Goal: Transaction & Acquisition: Purchase product/service

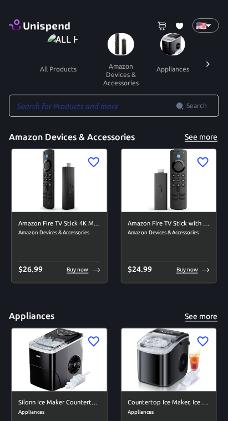
click at [119, 96] on input "text" at bounding box center [92, 106] width 167 height 22
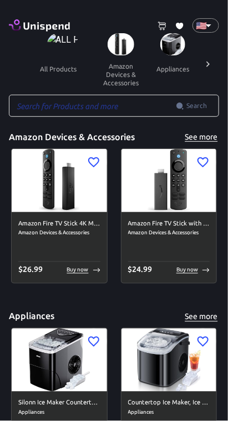
type input "gift"
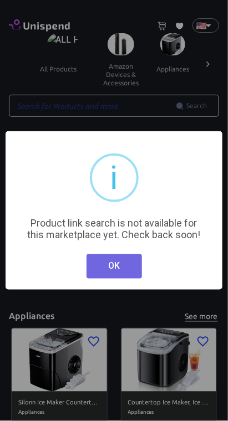
click at [121, 271] on button "OK" at bounding box center [113, 266] width 55 height 24
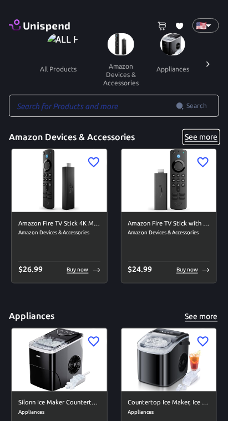
click at [202, 136] on button "See more" at bounding box center [200, 137] width 35 height 14
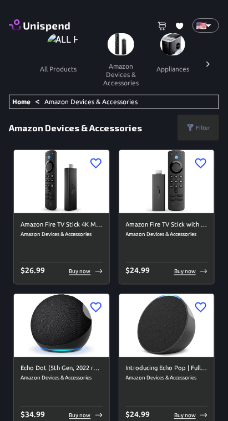
click at [208, 64] on icon at bounding box center [207, 64] width 11 height 11
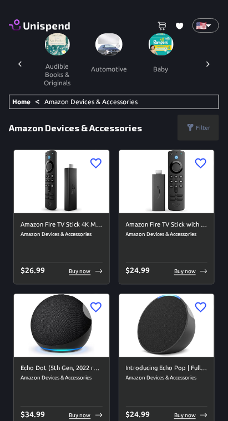
click at [210, 64] on icon at bounding box center [207, 64] width 11 height 11
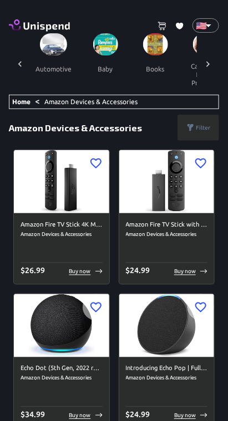
scroll to position [0, 331]
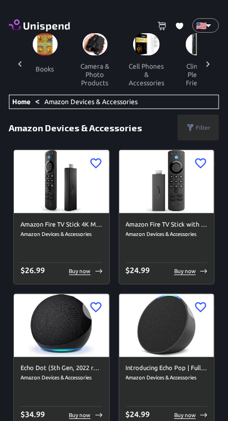
click at [209, 66] on icon at bounding box center [207, 64] width 11 height 11
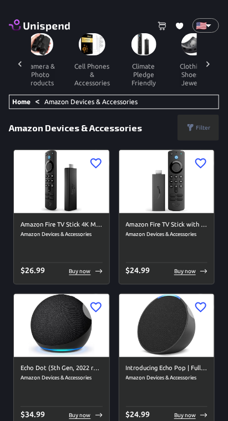
scroll to position [0, 497]
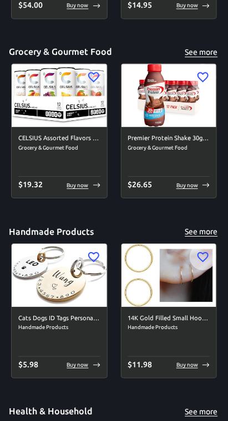
scroll to position [2343, 0]
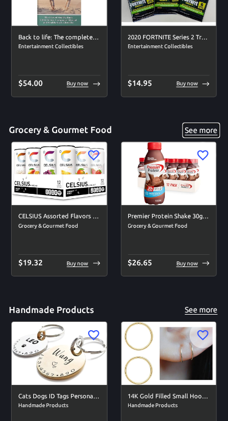
click at [213, 126] on button "See more" at bounding box center [200, 131] width 35 height 14
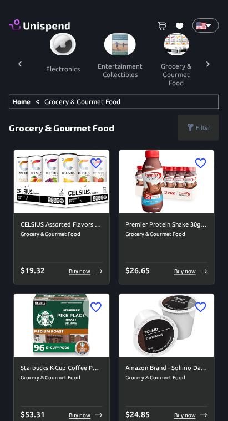
click at [24, 101] on link "Home" at bounding box center [21, 101] width 18 height 7
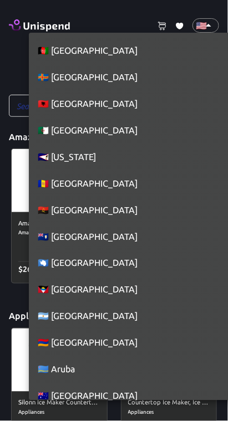
scroll to position [6028, 0]
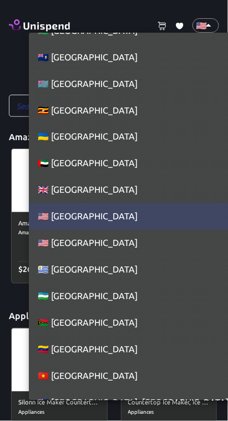
click at [207, 24] on div at bounding box center [114, 210] width 228 height 421
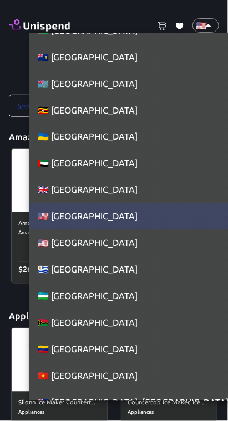
click at [148, 198] on li "🇬🇧 [GEOGRAPHIC_DATA]" at bounding box center [134, 190] width 210 height 27
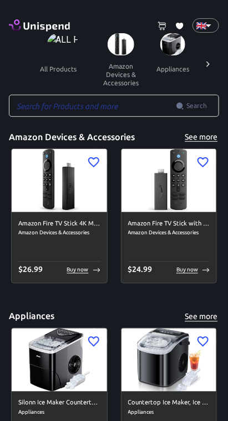
type input "GB"
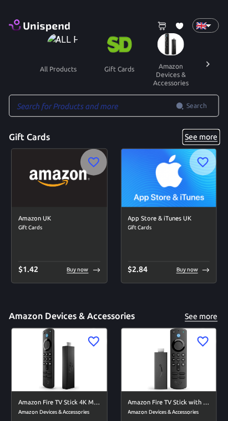
click at [213, 134] on button "See more" at bounding box center [200, 137] width 35 height 14
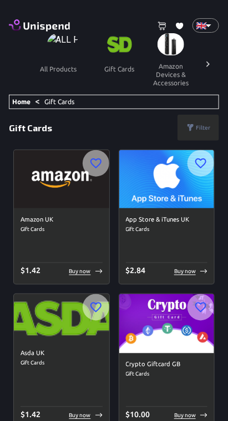
click at [66, 186] on img at bounding box center [61, 179] width 95 height 58
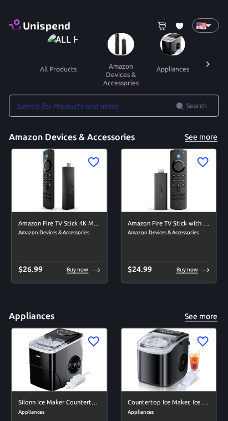
click at [218, 22] on div "🇺🇸 US ​" at bounding box center [205, 25] width 27 height 14
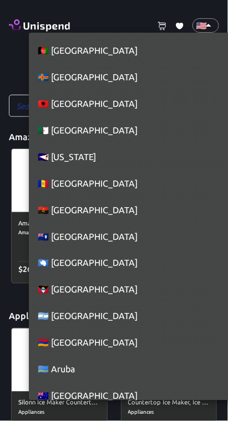
scroll to position [6028, 0]
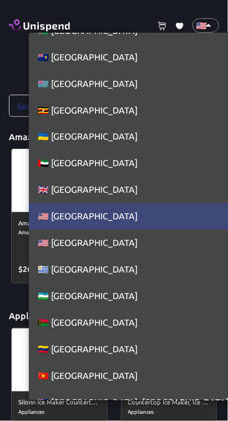
click at [148, 194] on li "🇬🇧 [GEOGRAPHIC_DATA]" at bounding box center [134, 190] width 210 height 27
type input "GB"
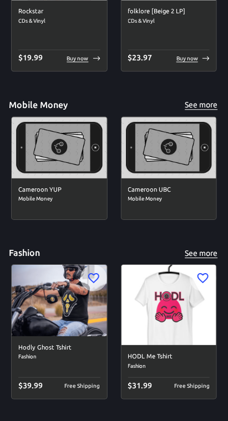
scroll to position [5255, 0]
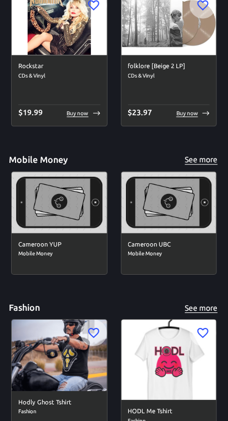
scroll to position [5012, 0]
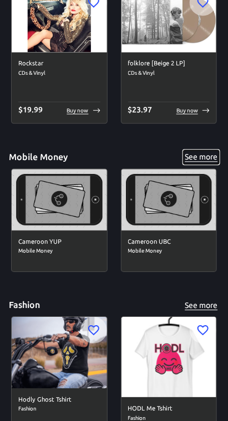
click at [204, 158] on button "See more" at bounding box center [200, 158] width 35 height 14
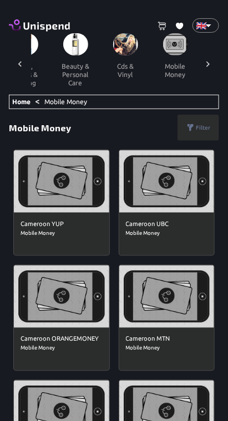
click at [18, 101] on link "Home" at bounding box center [21, 101] width 18 height 7
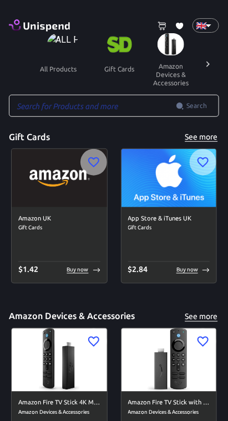
click at [119, 42] on img at bounding box center [119, 44] width 25 height 22
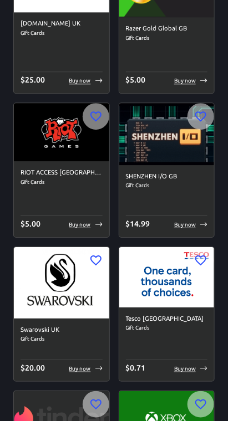
scroll to position [1918, 0]
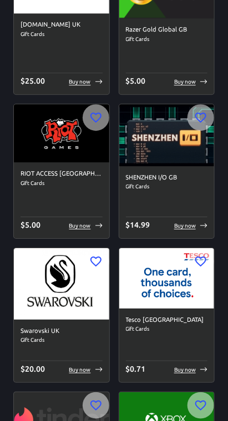
click at [175, 282] on img at bounding box center [166, 278] width 95 height 60
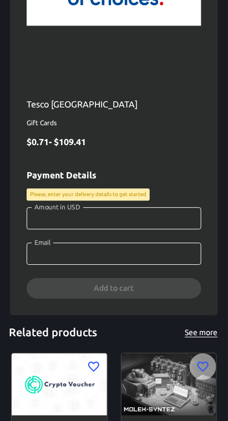
scroll to position [250, 0]
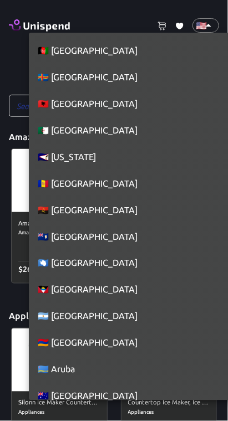
scroll to position [6028, 0]
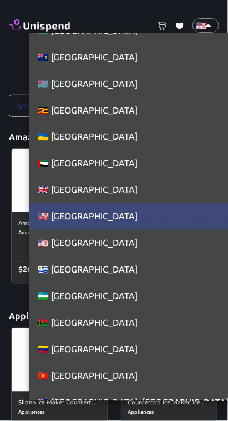
click at [153, 197] on li "🇬🇧 United Kingdom" at bounding box center [134, 190] width 210 height 27
type input "GB"
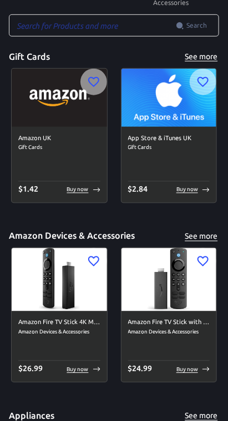
scroll to position [0, 0]
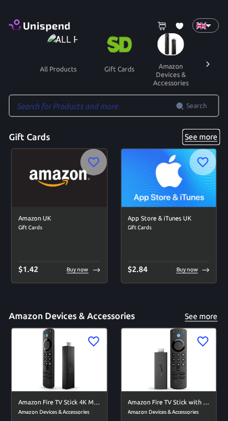
click at [210, 137] on button "See more" at bounding box center [200, 137] width 35 height 14
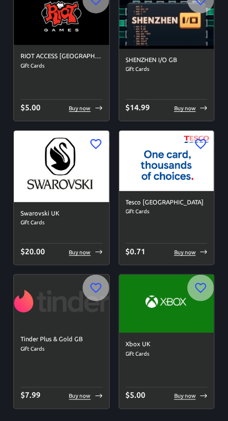
scroll to position [2018, 0]
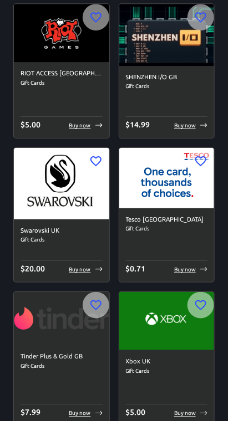
click at [171, 203] on img at bounding box center [166, 178] width 95 height 60
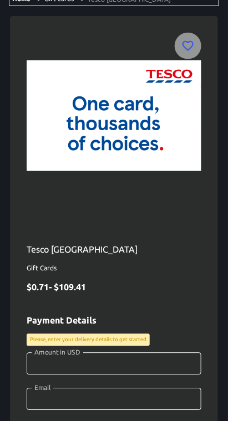
scroll to position [158, 0]
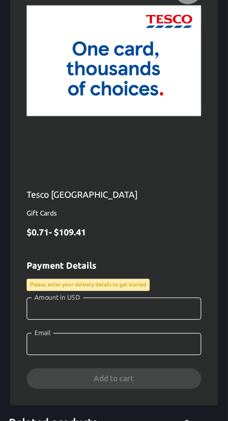
click at [116, 311] on input "Amount in USD" at bounding box center [114, 309] width 174 height 22
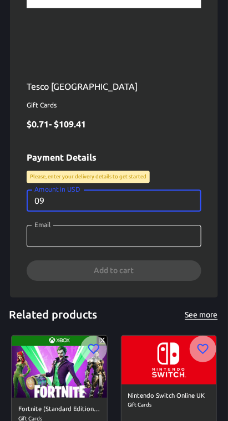
scroll to position [268, 0]
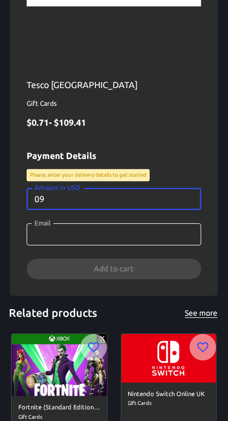
type input "0"
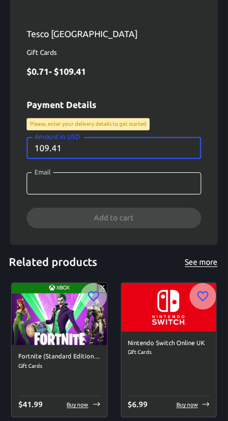
scroll to position [321, 0]
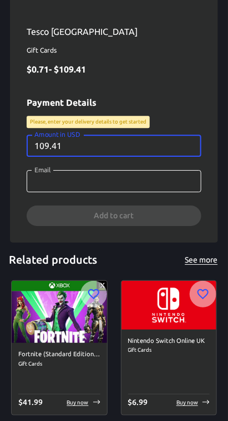
type input "109.41"
click at [132, 182] on input "Email" at bounding box center [114, 181] width 174 height 22
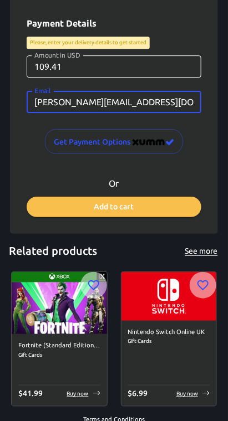
scroll to position [403, 0]
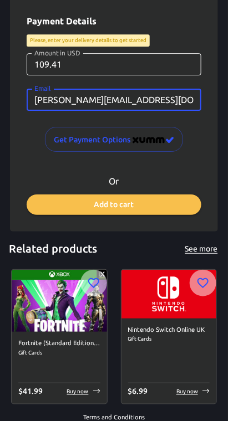
type input "brent.beckett82@gmail.com"
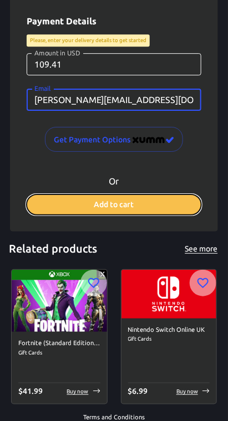
click at [167, 199] on button "Add to cart" at bounding box center [114, 204] width 174 height 20
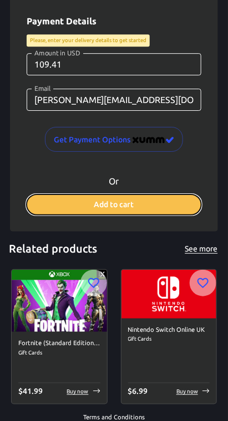
click at [137, 204] on button "Add to cart" at bounding box center [114, 204] width 174 height 20
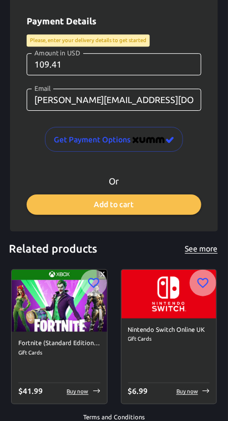
click at [200, 404] on div "1 Cart 0 Favorites 🇬🇧 GB ​ all products gift cards amazon devices & accessories…" at bounding box center [114, 26] width 228 height 858
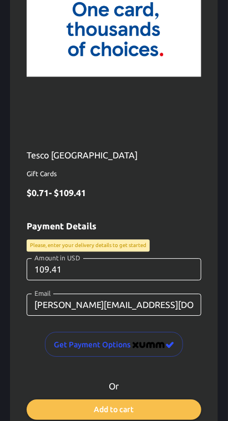
scroll to position [0, 0]
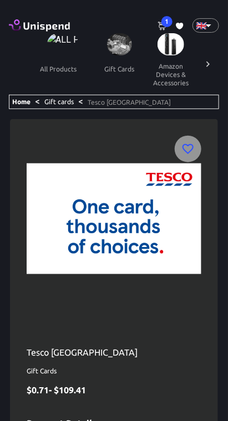
click at [162, 27] on icon at bounding box center [161, 26] width 9 height 9
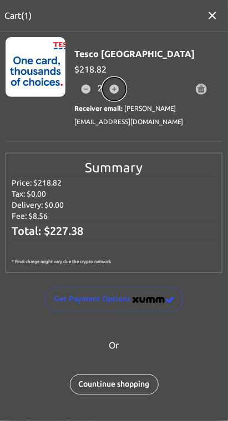
click at [117, 89] on icon "button" at bounding box center [114, 89] width 9 height 9
click at [120, 92] on button "button" at bounding box center [113, 89] width 23 height 23
click at [121, 91] on button "button" at bounding box center [113, 89] width 23 height 23
click at [122, 90] on button "button" at bounding box center [113, 89] width 23 height 23
click at [125, 91] on button "button" at bounding box center [113, 89] width 23 height 23
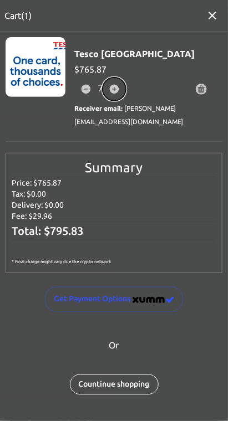
click at [122, 91] on button "button" at bounding box center [113, 89] width 23 height 23
click at [122, 90] on button "button" at bounding box center [113, 89] width 23 height 23
click at [121, 90] on button "button" at bounding box center [113, 89] width 23 height 23
click at [126, 91] on button "button" at bounding box center [113, 89] width 23 height 23
click at [126, 94] on button "button" at bounding box center [118, 89] width 23 height 23
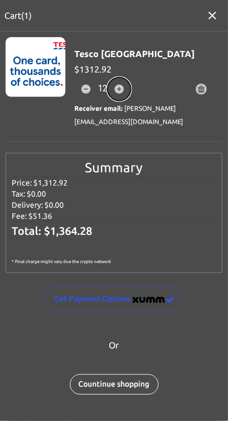
click at [126, 94] on button "button" at bounding box center [118, 89] width 23 height 23
click at [126, 95] on button "button" at bounding box center [118, 89] width 23 height 23
click at [122, 93] on icon "button" at bounding box center [119, 89] width 10 height 10
click at [123, 91] on icon "button" at bounding box center [119, 89] width 10 height 10
click at [124, 92] on icon "button" at bounding box center [119, 89] width 10 height 10
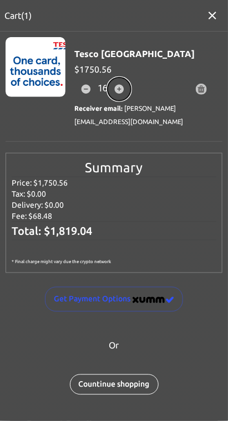
click at [124, 92] on icon "button" at bounding box center [119, 89] width 10 height 10
click at [124, 92] on button "button" at bounding box center [118, 89] width 23 height 23
click at [92, 86] on button "button" at bounding box center [85, 89] width 23 height 23
click at [92, 89] on button "button" at bounding box center [85, 89] width 23 height 23
click at [89, 91] on icon "button" at bounding box center [85, 89] width 9 height 9
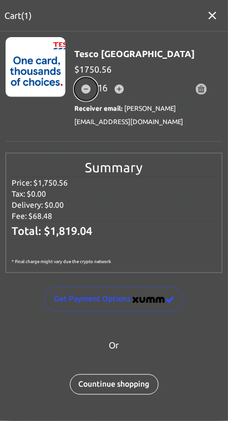
click at [84, 96] on button "button" at bounding box center [85, 89] width 23 height 23
click at [82, 95] on button "button" at bounding box center [85, 89] width 23 height 23
click at [81, 96] on button "button" at bounding box center [85, 89] width 23 height 23
click at [82, 97] on button "button" at bounding box center [85, 89] width 23 height 23
click at [83, 99] on button "button" at bounding box center [85, 89] width 23 height 23
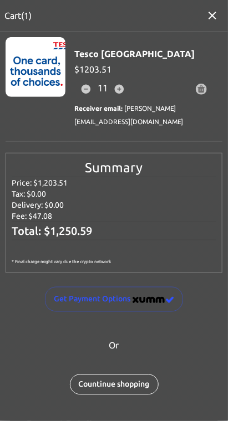
click at [82, 100] on div "11" at bounding box center [102, 89] width 56 height 23
click at [81, 96] on button "button" at bounding box center [85, 89] width 23 height 23
click at [79, 99] on div "10" at bounding box center [102, 89] width 56 height 23
click at [80, 96] on button "button" at bounding box center [85, 89] width 23 height 23
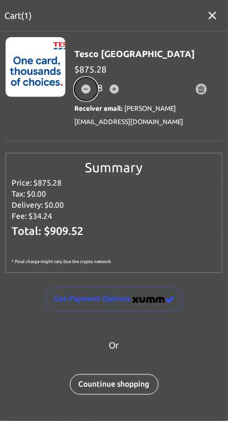
click at [84, 92] on icon "button" at bounding box center [85, 89] width 9 height 9
click at [88, 90] on icon "button" at bounding box center [85, 89] width 9 height 9
click at [85, 91] on icon "button" at bounding box center [85, 89] width 9 height 9
click at [88, 89] on icon "button" at bounding box center [86, 89] width 10 height 10
click at [87, 90] on icon "button" at bounding box center [85, 89] width 9 height 9
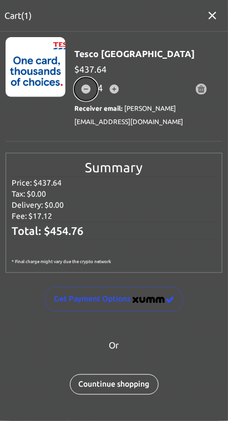
click at [88, 92] on icon "button" at bounding box center [85, 89] width 9 height 9
click at [85, 89] on icon "button" at bounding box center [86, 89] width 10 height 10
click at [88, 85] on icon "button" at bounding box center [85, 89] width 9 height 9
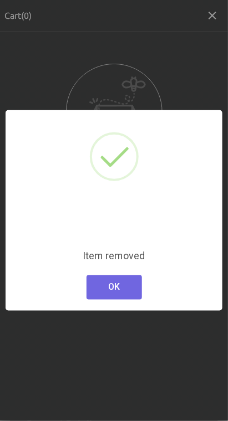
click at [124, 284] on button "OK" at bounding box center [113, 287] width 55 height 24
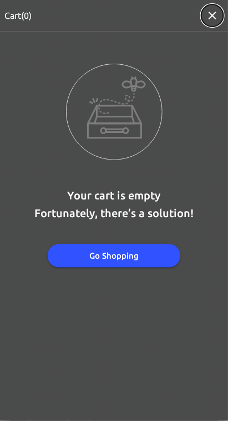
click at [212, 15] on icon "button" at bounding box center [212, 16] width 8 height 8
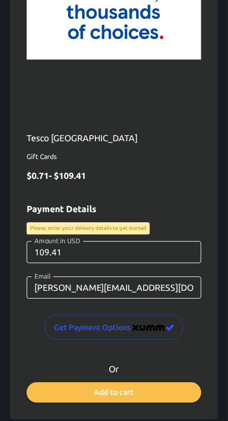
scroll to position [227, 0]
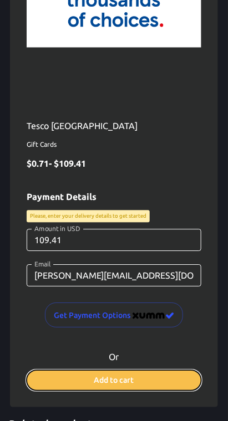
click at [143, 379] on button "Add to cart" at bounding box center [114, 381] width 174 height 20
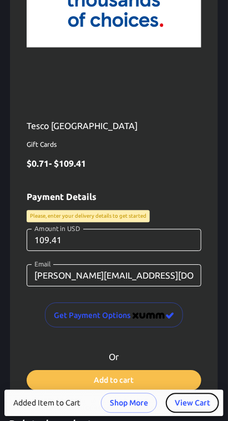
click at [200, 403] on button "View Cart" at bounding box center [192, 403] width 53 height 20
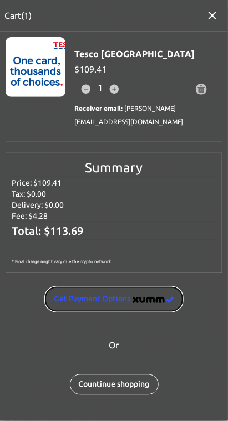
click at [147, 296] on button "Get Payment options" at bounding box center [114, 299] width 138 height 25
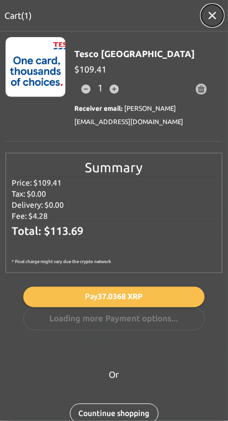
click at [213, 15] on icon "button" at bounding box center [212, 16] width 8 height 8
